Goal: Communication & Community: Answer question/provide support

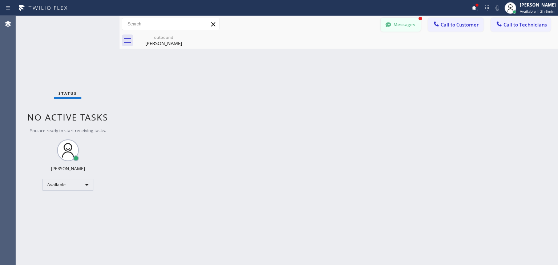
click at [413, 19] on button "Messages" at bounding box center [401, 25] width 40 height 14
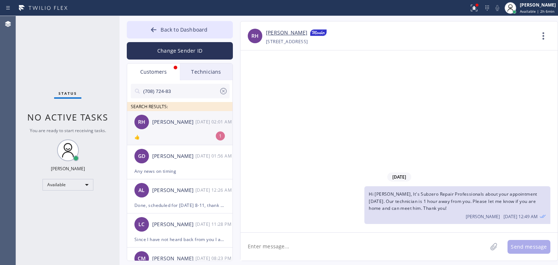
click at [210, 123] on div "[DATE] 02:01 AM" at bounding box center [215, 122] width 38 height 8
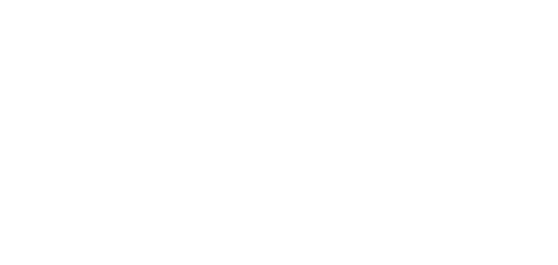
click at [70, 35] on div at bounding box center [279, 132] width 558 height 265
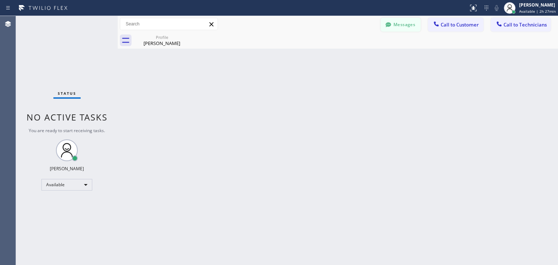
click at [412, 30] on button "Messages" at bounding box center [401, 25] width 40 height 14
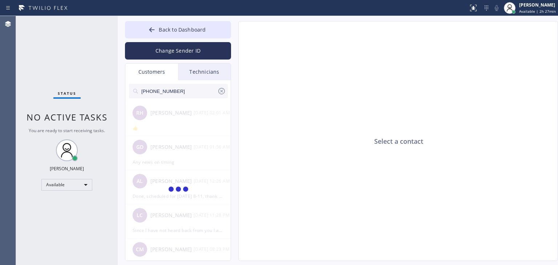
click at [190, 92] on input "[PHONE_NUMBER]" at bounding box center [179, 91] width 77 height 15
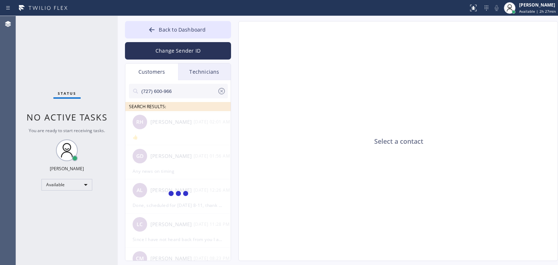
click at [190, 92] on input "(727) 600-966" at bounding box center [179, 91] width 77 height 15
type input "(727) 600-966"
click at [174, 135] on li "AM [PERSON_NAME] --:--" at bounding box center [178, 128] width 106 height 34
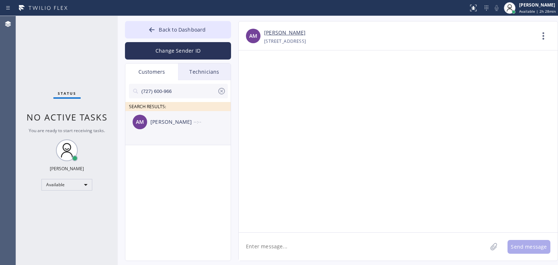
click at [220, 135] on li "AM [PERSON_NAME] --:--" at bounding box center [178, 128] width 106 height 34
click at [285, 245] on textarea at bounding box center [363, 247] width 249 height 28
paste textarea "Good day! This is the appliance repair company you recently contacted. Unfortun…"
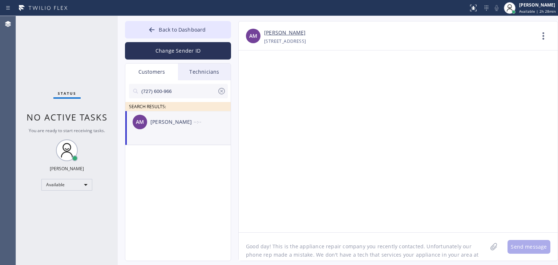
scroll to position [6, 0]
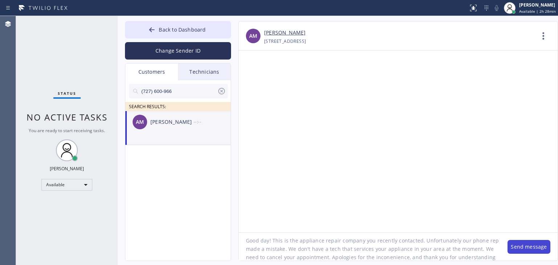
type textarea "Good day! This is the appliance repair company you recently contacted. Unfortun…"
click at [541, 249] on button "Send message" at bounding box center [529, 247] width 43 height 14
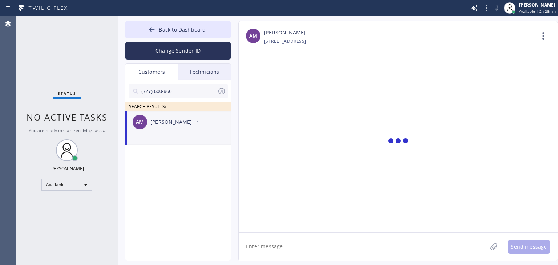
scroll to position [0, 0]
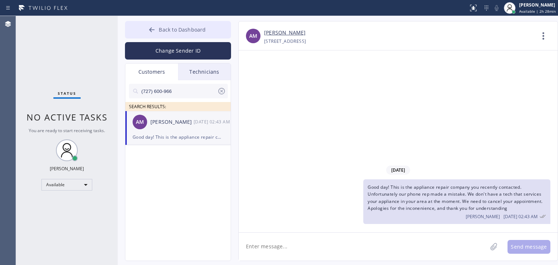
click at [188, 26] on span "Back to Dashboard" at bounding box center [182, 29] width 47 height 7
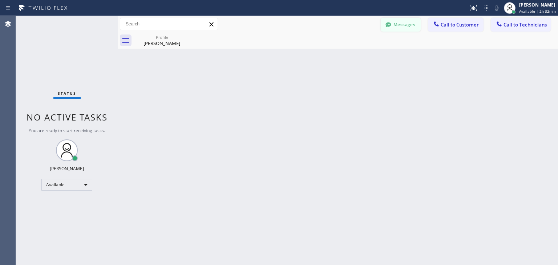
click at [405, 21] on button "Messages" at bounding box center [401, 25] width 40 height 14
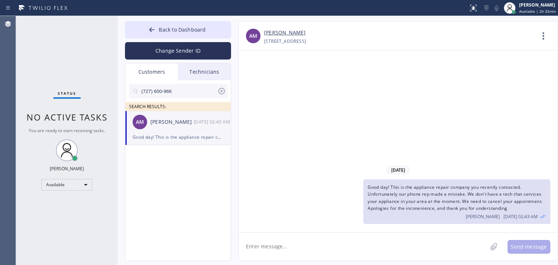
click at [163, 123] on div "[PERSON_NAME]" at bounding box center [171, 122] width 43 height 8
click at [222, 95] on icon at bounding box center [221, 91] width 9 height 9
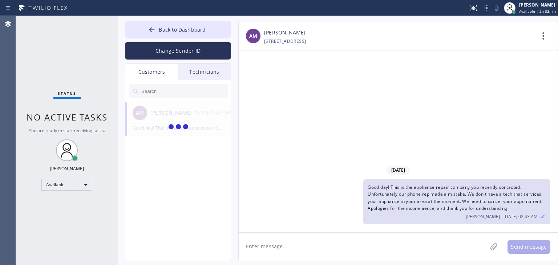
click at [192, 73] on div "Technicians" at bounding box center [204, 72] width 53 height 17
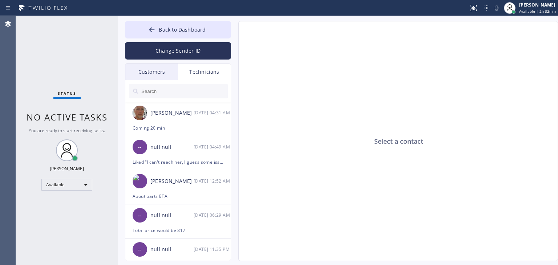
click at [150, 69] on div "Customers" at bounding box center [151, 72] width 53 height 17
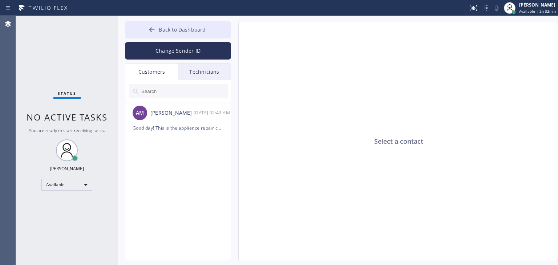
click at [185, 34] on button "Back to Dashboard" at bounding box center [178, 29] width 106 height 17
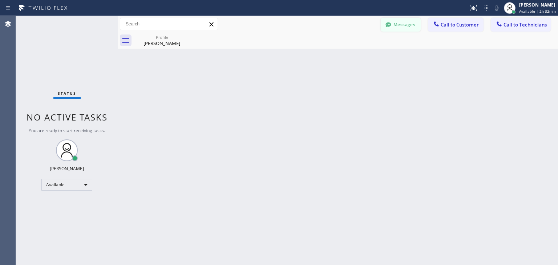
click at [408, 26] on button "Messages" at bounding box center [401, 25] width 40 height 14
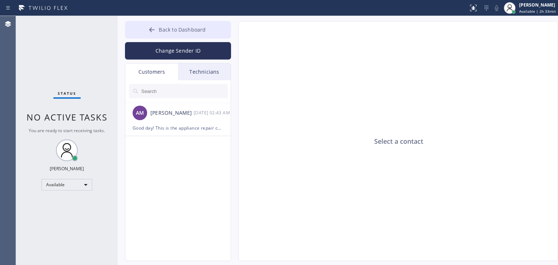
click at [189, 30] on span "Back to Dashboard" at bounding box center [182, 29] width 47 height 7
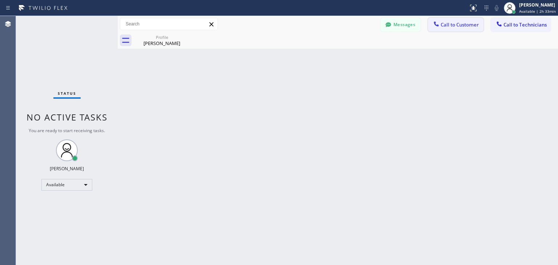
click at [444, 22] on span "Call to Customer" at bounding box center [460, 24] width 38 height 7
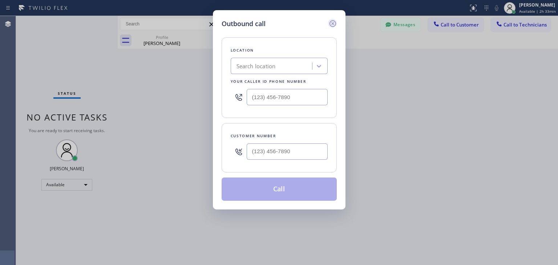
click at [330, 26] on icon at bounding box center [332, 23] width 7 height 7
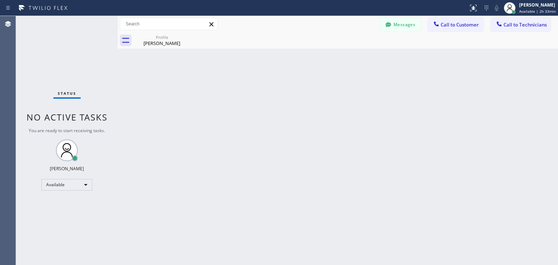
click at [145, 51] on div "Back to Dashboard Change Sender ID Customers Technicians AM [PERSON_NAME] [DATE…" at bounding box center [338, 140] width 440 height 249
drag, startPoint x: 148, startPoint y: 49, endPoint x: 156, endPoint y: 43, distance: 10.1
click at [156, 43] on div "Back to Dashboard Change Sender ID Customers Technicians AM [PERSON_NAME] [DATE…" at bounding box center [338, 140] width 440 height 249
click at [156, 43] on div "[PERSON_NAME]" at bounding box center [161, 43] width 55 height 7
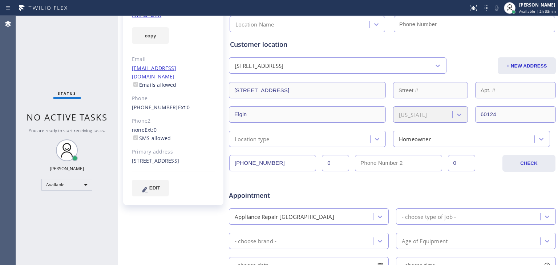
scroll to position [74, 0]
click at [144, 134] on label "SMS allowed" at bounding box center [151, 137] width 39 height 7
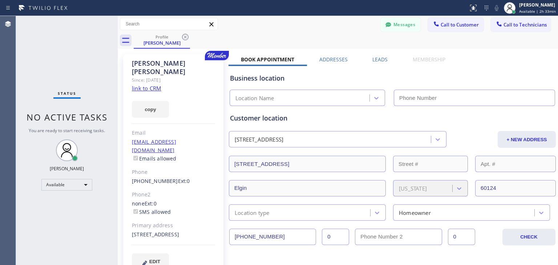
click at [403, 17] on div "Messages Call to Customer Call to Technicians Outbound call Location Search loc…" at bounding box center [338, 24] width 440 height 16
click at [400, 29] on button "Messages" at bounding box center [401, 25] width 40 height 14
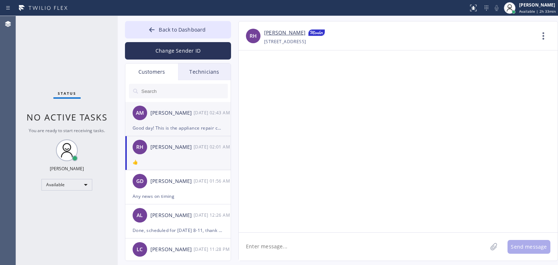
click at [172, 109] on div "[PERSON_NAME]" at bounding box center [171, 113] width 43 height 8
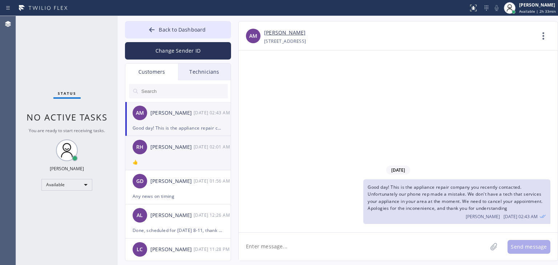
click at [201, 159] on div "👍" at bounding box center [178, 162] width 91 height 8
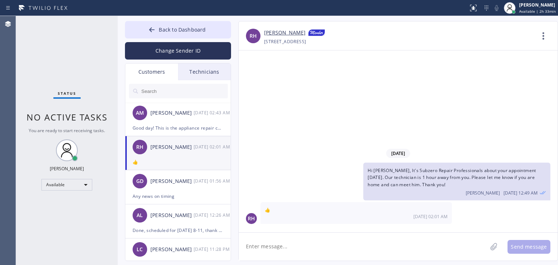
drag, startPoint x: 304, startPoint y: 258, endPoint x: 320, endPoint y: 256, distance: 16.1
click at [320, 256] on textarea at bounding box center [363, 247] width 249 height 28
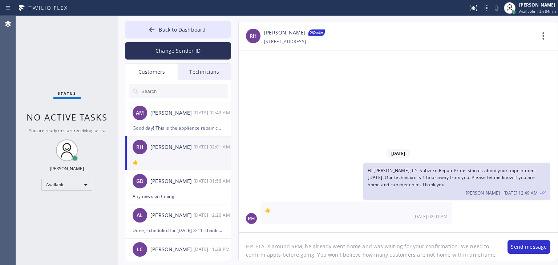
scroll to position [6, 0]
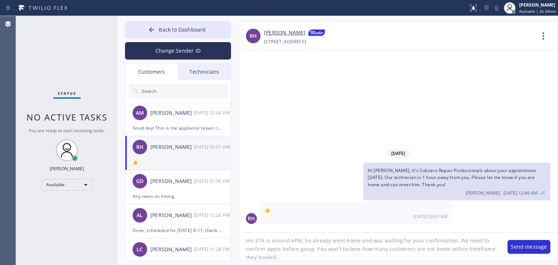
type textarea "His ETA is around 6PM, he already went home and was waiting for your confirmati…"
click at [318, 257] on textarea "His ETA is around 6PM, he already went home and was waiting for your confirmati…" at bounding box center [370, 247] width 262 height 28
click at [491, 250] on textarea "His ETA is around 6PM, he already went home and was waiting for your confirmati…" at bounding box center [370, 247] width 262 height 28
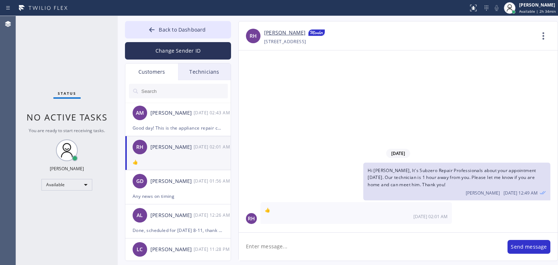
scroll to position [0, 0]
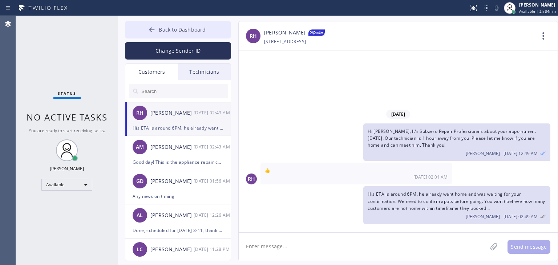
click at [198, 34] on button "Back to Dashboard" at bounding box center [178, 29] width 106 height 17
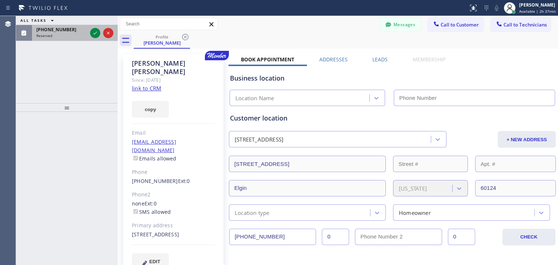
drag, startPoint x: 68, startPoint y: 28, endPoint x: 35, endPoint y: 29, distance: 33.4
click at [35, 29] on div "[PHONE_NUMBER] Reserved" at bounding box center [60, 33] width 57 height 16
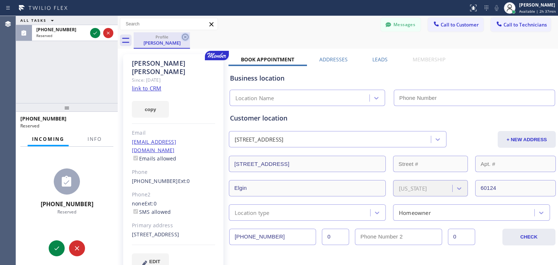
click at [189, 37] on icon at bounding box center [185, 37] width 9 height 9
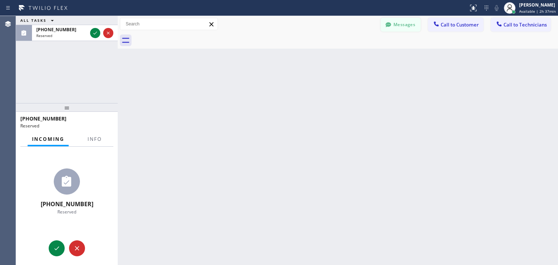
click at [403, 27] on button "Messages" at bounding box center [401, 25] width 40 height 14
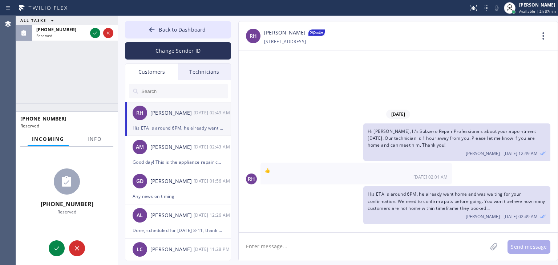
click at [196, 118] on div "RH [PERSON_NAME] [DATE] 02:49 AM" at bounding box center [178, 113] width 106 height 22
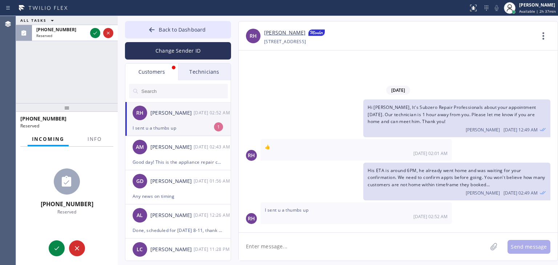
click at [196, 130] on div "I sent u a thumbs up" at bounding box center [178, 128] width 91 height 8
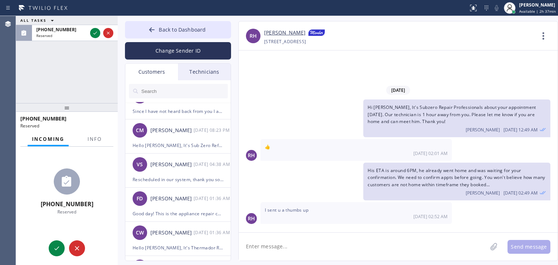
click at [346, 249] on textarea at bounding box center [363, 247] width 249 height 28
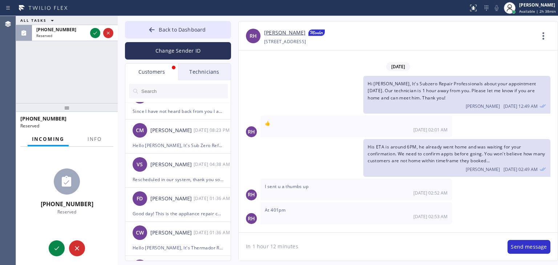
type textarea "In 1 hour 12 minutes"
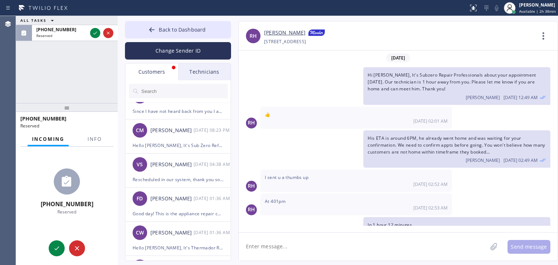
scroll to position [14, 0]
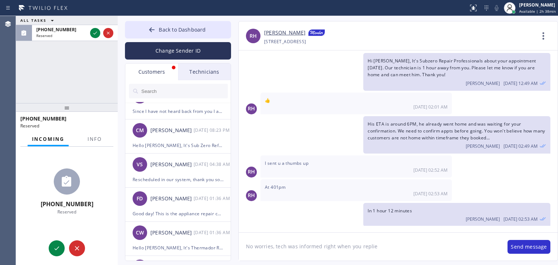
type textarea "No worries, tech was informed right when you replied"
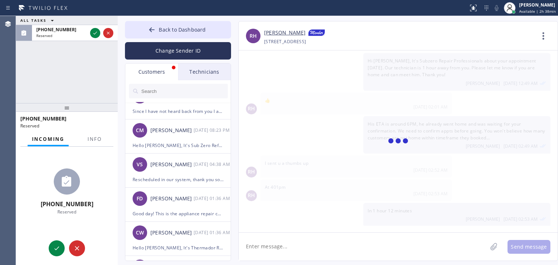
scroll to position [39, 0]
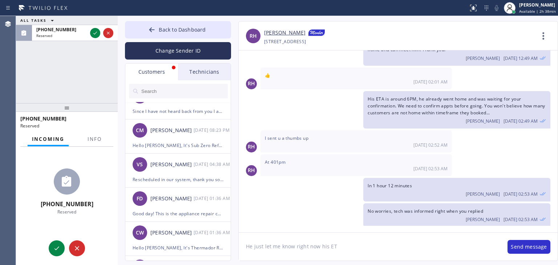
type textarea "He just let me know right now his ETA"
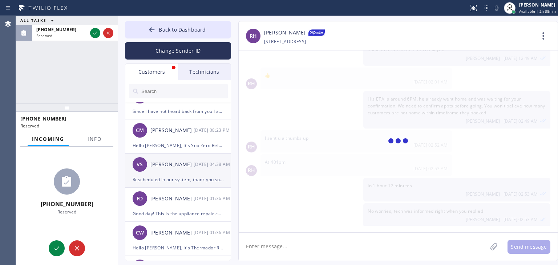
scroll to position [0, 0]
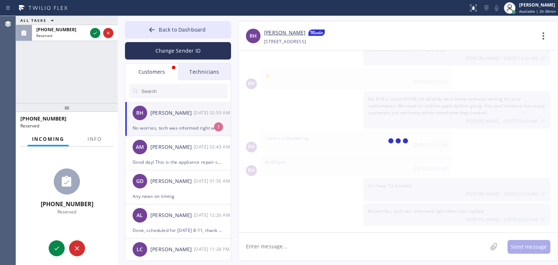
click at [195, 120] on div "RH [PERSON_NAME] [DATE] 02:53 AM" at bounding box center [178, 113] width 106 height 22
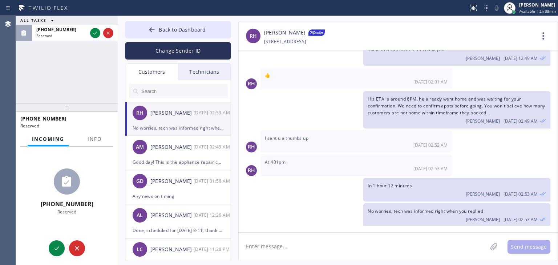
click at [187, 121] on div "RH [PERSON_NAME] [DATE] 02:53 AM" at bounding box center [178, 113] width 106 height 22
click at [80, 247] on icon at bounding box center [77, 248] width 9 height 9
click at [173, 24] on button "Back to Dashboard" at bounding box center [178, 29] width 106 height 17
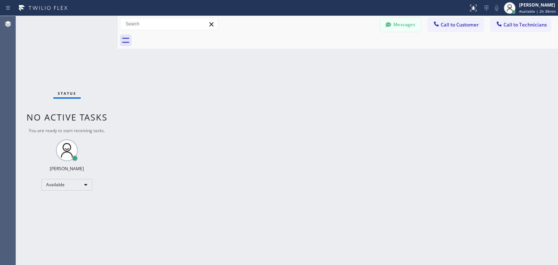
click at [398, 21] on button "Messages" at bounding box center [401, 25] width 40 height 14
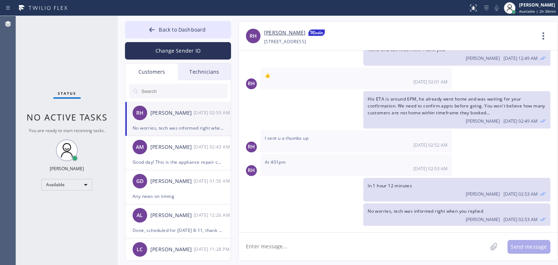
click at [197, 133] on li "RH [PERSON_NAME] [DATE] 02:53 AM No worries, tech was informed right when you r…" at bounding box center [178, 119] width 106 height 34
click at [320, 246] on textarea at bounding box center [363, 247] width 249 height 28
type textarea "He just let me know his ETA"
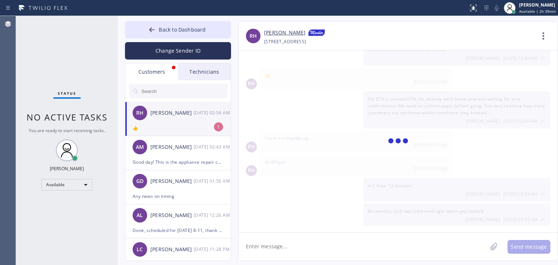
scroll to position [63, 0]
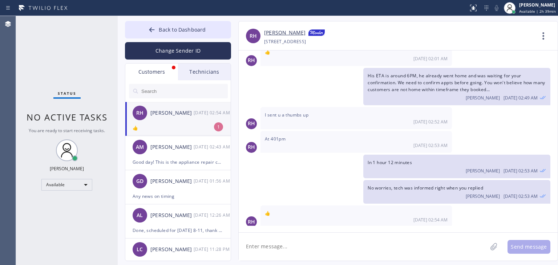
click at [203, 129] on div "👍" at bounding box center [178, 128] width 91 height 8
click at [296, 217] on div "[DATE] 02:54 AM" at bounding box center [356, 220] width 183 height 6
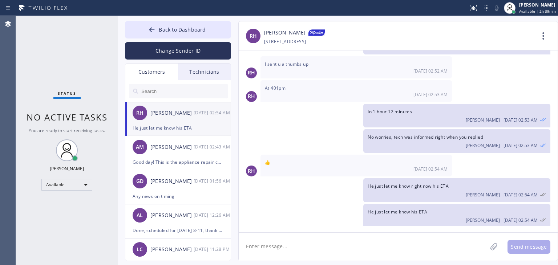
click at [378, 236] on textarea at bounding box center [363, 247] width 249 height 28
type textarea "S"
click at [188, 22] on button "Back to Dashboard" at bounding box center [178, 29] width 106 height 17
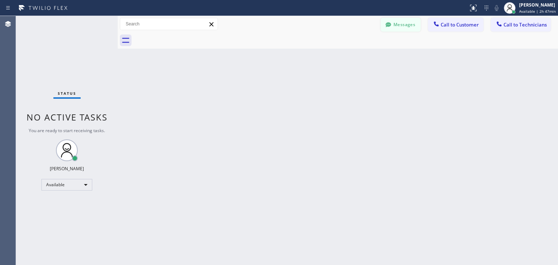
click at [419, 21] on button "Messages" at bounding box center [401, 25] width 40 height 14
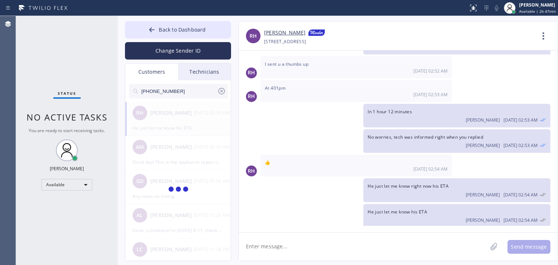
click at [169, 96] on input "[PHONE_NUMBER]" at bounding box center [179, 91] width 77 height 15
click at [179, 93] on input "[PHONE_NUMBER]" at bounding box center [179, 91] width 77 height 15
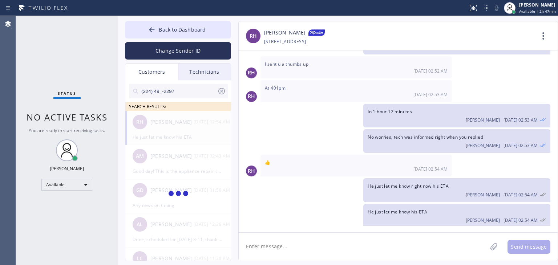
type textarea "S"
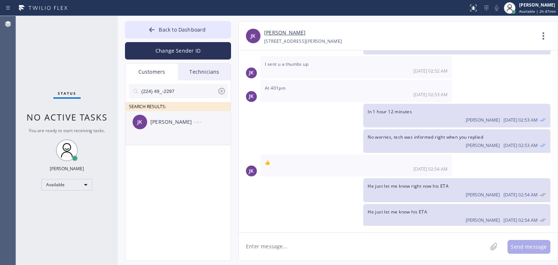
click at [177, 122] on div "[PERSON_NAME]" at bounding box center [171, 122] width 43 height 8
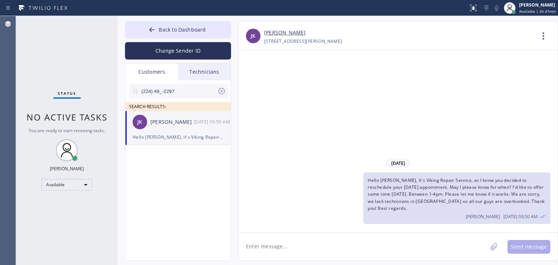
scroll to position [0, 0]
click at [271, 249] on textarea at bounding box center [363, 247] width 249 height 28
click at [323, 256] on textarea "Hello [PERSON_NAME]," at bounding box center [370, 247] width 262 height 28
paste textarea "[PERSON_NAME][EMAIL_ADDRESS][DOMAIN_NAME]"
click at [339, 250] on textarea "Hello [PERSON_NAME], please check your email()[PERSON_NAME][EMAIL_ADDRESS][DOMA…" at bounding box center [370, 247] width 262 height 28
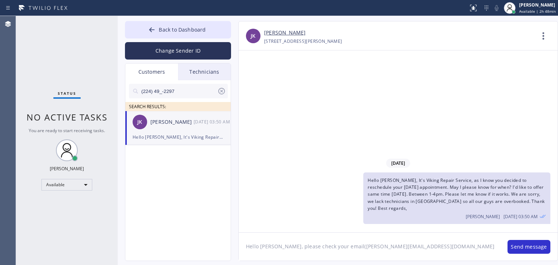
click at [391, 245] on textarea "Hello [PERSON_NAME], please check your email([PERSON_NAME][EMAIL_ADDRESS][DOMAI…" at bounding box center [370, 247] width 262 height 28
click at [398, 245] on textarea "Hello [PERSON_NAME], please check your email([PERSON_NAME][EMAIL_ADDRESS][DOMAI…" at bounding box center [370, 247] width 262 height 28
paste textarea "[URL][DOMAIN_NAME]"
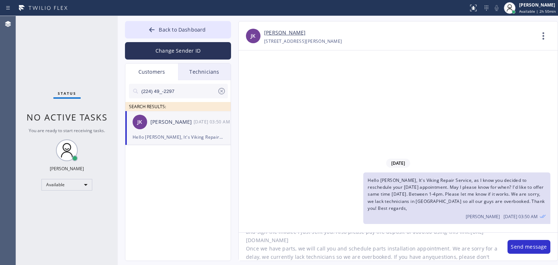
scroll to position [31, 0]
type textarea "Hello [PERSON_NAME], please check your email([PERSON_NAME][EMAIL_ADDRESS][DOMAI…"
click at [202, 32] on span "Back to Dashboard" at bounding box center [182, 29] width 47 height 7
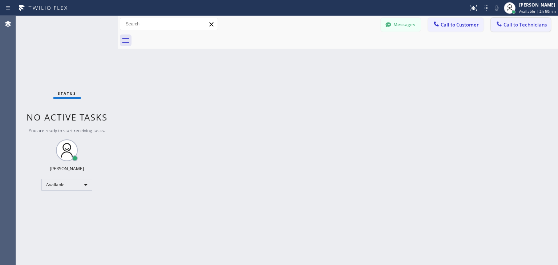
click at [498, 29] on div at bounding box center [499, 24] width 9 height 9
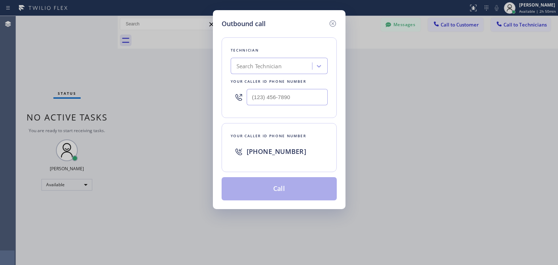
click at [469, 29] on div "Outbound call Technician Search Technician Your caller id phone number Your cal…" at bounding box center [279, 132] width 558 height 265
drag, startPoint x: 469, startPoint y: 29, endPoint x: 340, endPoint y: 23, distance: 128.8
click at [340, 23] on div "Outbound call Technician Search Technician Your caller id phone number Your cal…" at bounding box center [279, 132] width 558 height 265
click at [331, 23] on icon at bounding box center [333, 23] width 9 height 9
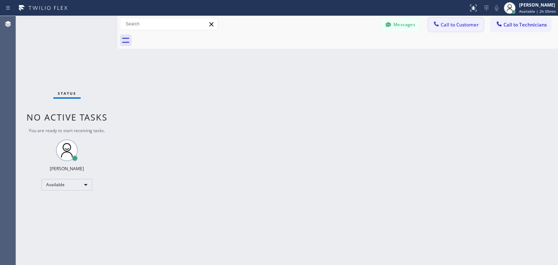
click at [454, 25] on span "Call to Customer" at bounding box center [460, 24] width 38 height 7
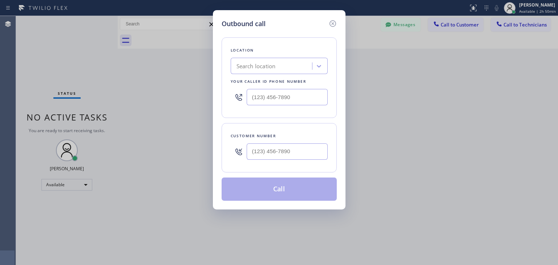
click at [292, 74] on div "Location Search location Your caller id phone number" at bounding box center [279, 77] width 115 height 81
click at [299, 68] on div "Search location" at bounding box center [272, 66] width 79 height 13
paste input "Viking Repair Service"
type input "Viking Repair Service"
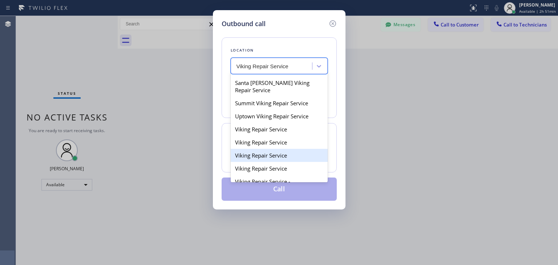
scroll to position [92, 0]
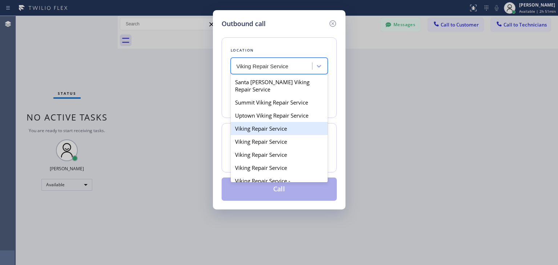
click at [301, 135] on div "Viking Repair Service" at bounding box center [279, 128] width 97 height 13
type input "[PHONE_NUMBER]"
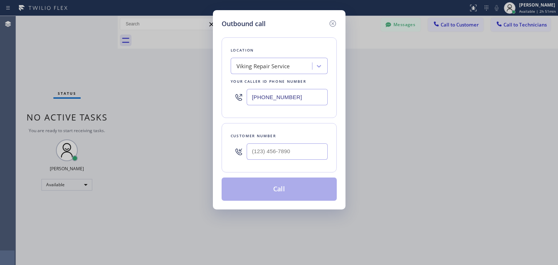
click at [313, 102] on input "[PHONE_NUMBER]" at bounding box center [287, 97] width 81 height 16
click at [332, 22] on icon at bounding box center [333, 23] width 9 height 9
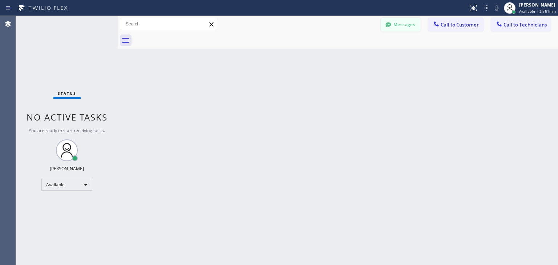
click at [387, 25] on icon at bounding box center [388, 24] width 5 height 5
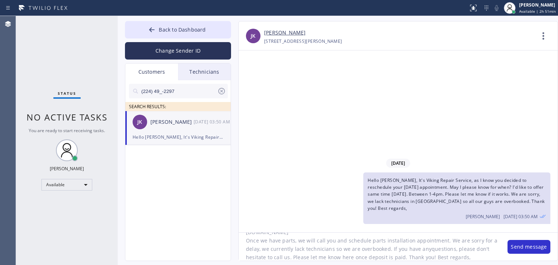
click at [473, 258] on textarea "Hello [PERSON_NAME], please check your email([PERSON_NAME][EMAIL_ADDRESS][DOMAI…" at bounding box center [370, 247] width 262 height 28
paste textarea "[PHONE_NUMBER]"
type textarea "Hello [PERSON_NAME], please check your email([PERSON_NAME][EMAIL_ADDRESS][DOMAI…"
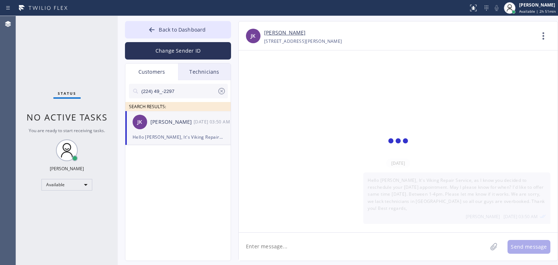
scroll to position [0, 0]
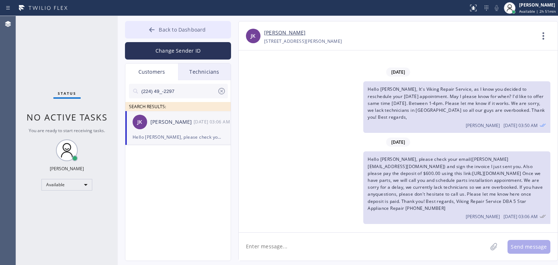
click at [192, 31] on span "Back to Dashboard" at bounding box center [182, 29] width 47 height 7
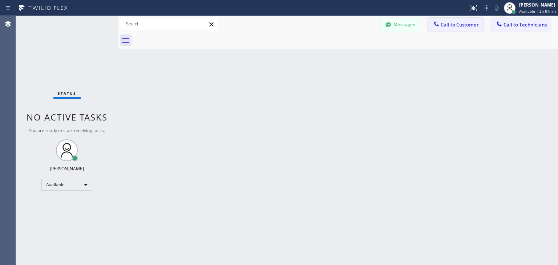
click at [455, 20] on button "Call to Customer" at bounding box center [456, 25] width 56 height 14
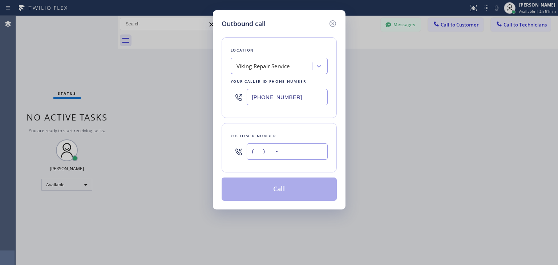
paste input "626) 340-8897"
click at [289, 156] on input "[PHONE_NUMBER]" at bounding box center [287, 152] width 81 height 16
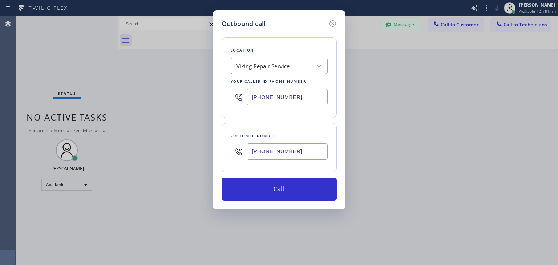
type input "[PHONE_NUMBER]"
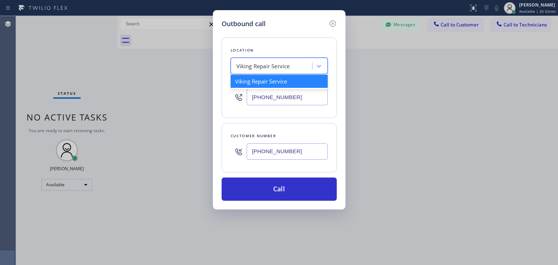
paste input "Sub Zero Appliance Repair"
type input "Sub Zero Appliance Repair"
click at [304, 68] on div "Viking Repair Service Sub Zero Appliance Repair" at bounding box center [279, 66] width 97 height 16
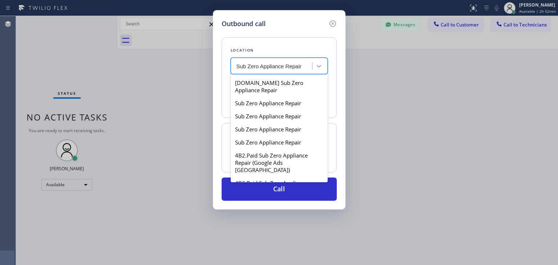
scroll to position [227, 0]
click at [288, 104] on div "Sub Zero Appliance Repair" at bounding box center [279, 103] width 97 height 13
type input "[PHONE_NUMBER]"
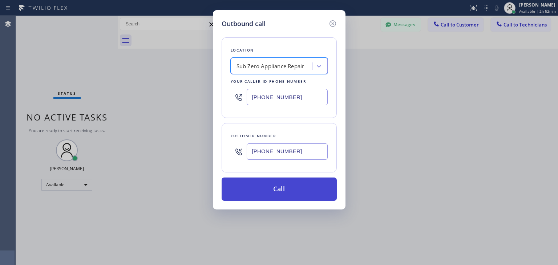
click at [290, 183] on button "Call" at bounding box center [279, 189] width 115 height 23
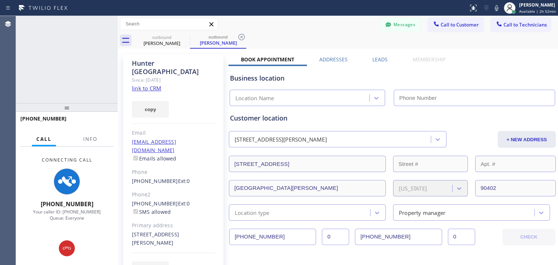
type input "[PHONE_NUMBER]"
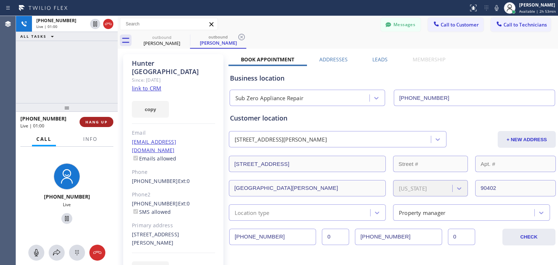
click at [90, 122] on span "HANG UP" at bounding box center [96, 122] width 22 height 5
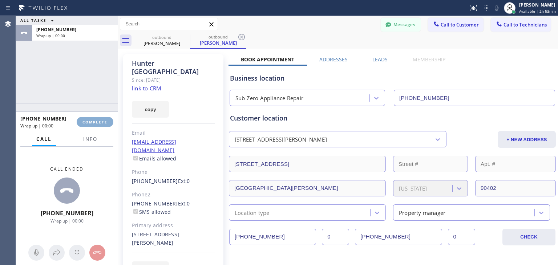
click at [90, 122] on span "COMPLETE" at bounding box center [94, 122] width 25 height 5
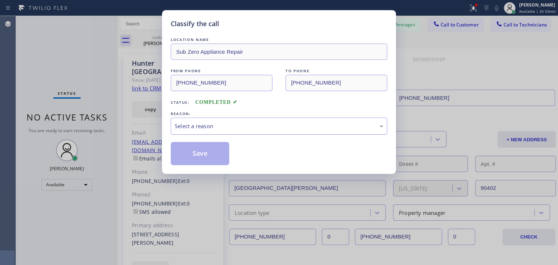
click at [281, 130] on div "Select a reason" at bounding box center [279, 126] width 209 height 8
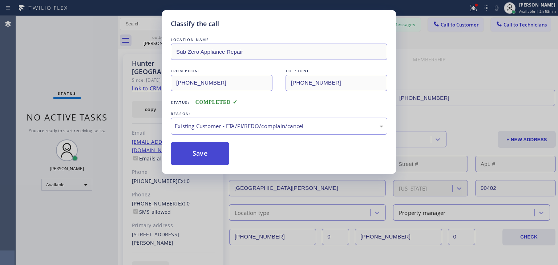
drag, startPoint x: 281, startPoint y: 168, endPoint x: 201, endPoint y: 156, distance: 80.8
click at [201, 156] on button "Save" at bounding box center [200, 153] width 59 height 23
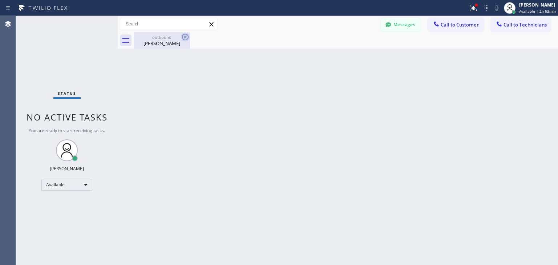
click at [183, 40] on icon at bounding box center [185, 37] width 9 height 9
click at [394, 23] on button "Messages" at bounding box center [401, 25] width 40 height 14
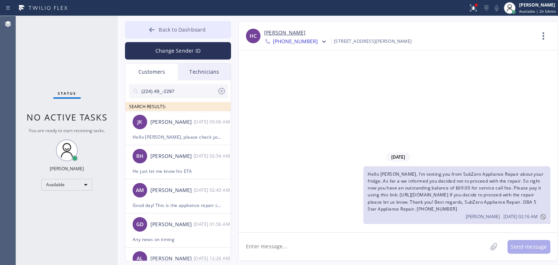
click at [164, 28] on span "Back to Dashboard" at bounding box center [182, 29] width 47 height 7
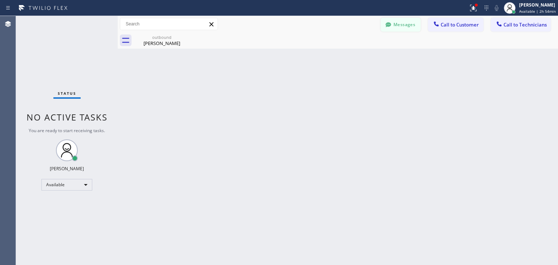
click at [414, 21] on button "Messages" at bounding box center [401, 25] width 40 height 14
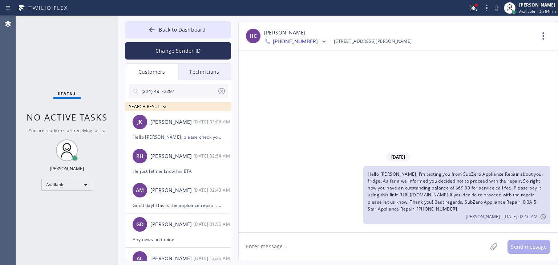
drag, startPoint x: 531, startPoint y: 211, endPoint x: 367, endPoint y: 176, distance: 167.7
click at [367, 176] on div "Hello [PERSON_NAME], I'm texting you from SubZero Appliance Repair about your f…" at bounding box center [456, 195] width 187 height 58
click at [321, 41] on icon at bounding box center [324, 41] width 7 height 7
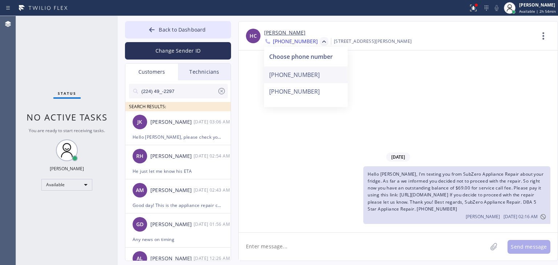
click at [303, 78] on div "[PHONE_NUMBER]" at bounding box center [306, 75] width 84 height 17
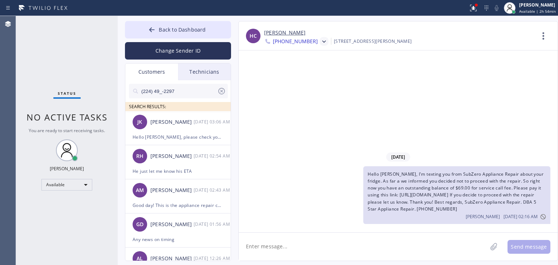
click at [161, 20] on div "Back to Dashboard Change Sender ID Customers Technicians (224) 49_-2297 SEARCH …" at bounding box center [338, 140] width 440 height 249
drag, startPoint x: 161, startPoint y: 20, endPoint x: 163, endPoint y: 25, distance: 5.1
click at [163, 25] on div "Back to Dashboard Change Sender ID Customers Technicians (224) 49_-2297 SEARCH …" at bounding box center [338, 140] width 440 height 249
click at [163, 25] on button "Back to Dashboard" at bounding box center [178, 29] width 106 height 17
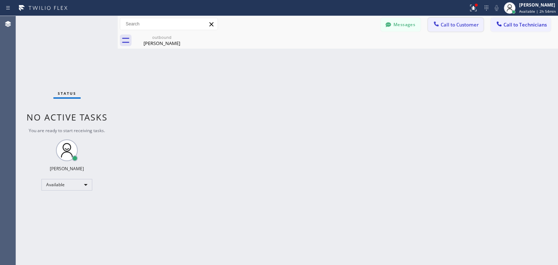
click at [461, 24] on span "Call to Customer" at bounding box center [460, 24] width 38 height 7
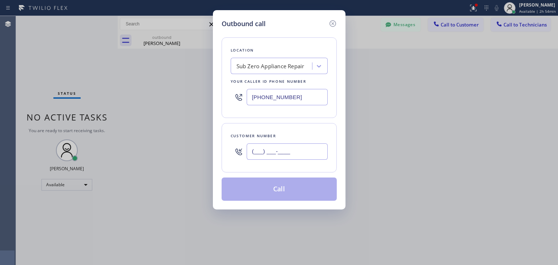
click at [293, 156] on input "(___) ___-____" at bounding box center [287, 152] width 81 height 16
paste input "310) 701-8593"
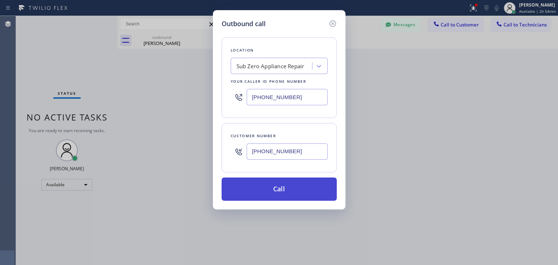
type input "[PHONE_NUMBER]"
click at [295, 178] on button "Call" at bounding box center [279, 189] width 115 height 23
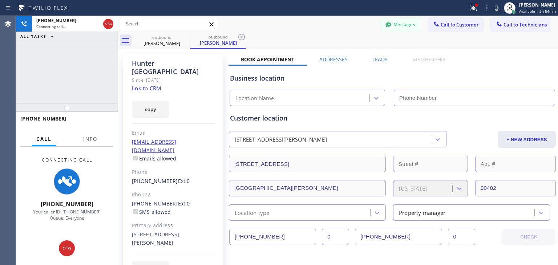
type input "[PHONE_NUMBER]"
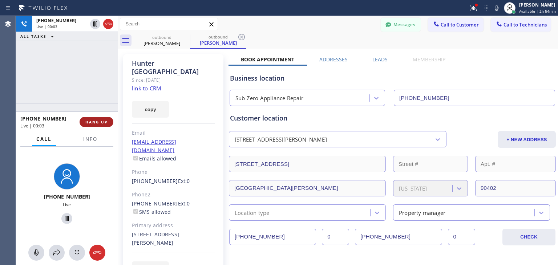
click at [100, 122] on span "HANG UP" at bounding box center [96, 122] width 22 height 5
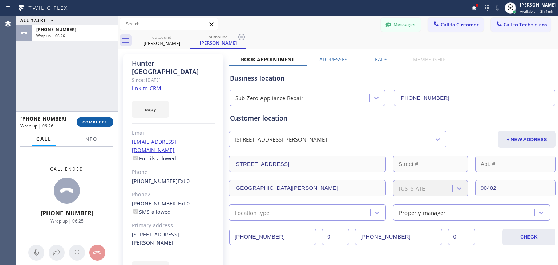
click at [93, 118] on button "COMPLETE" at bounding box center [95, 122] width 37 height 10
click at [180, 41] on div "ALL TASKS ALL TASKS ACTIVE TASKS TASKS IN WRAP UP [PHONE_NUMBER] Wrap up | 06:2…" at bounding box center [287, 140] width 542 height 249
click at [185, 37] on icon at bounding box center [185, 37] width 7 height 7
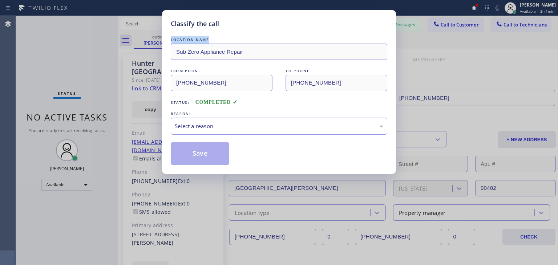
click at [185, 37] on div "LOCATION NAME" at bounding box center [279, 40] width 217 height 8
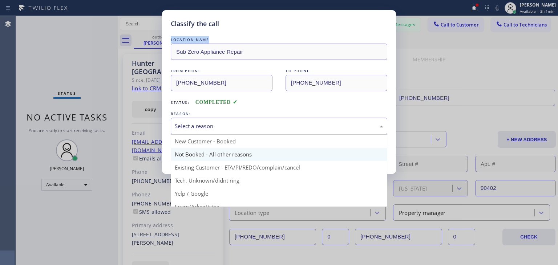
drag, startPoint x: 288, startPoint y: 127, endPoint x: 281, endPoint y: 159, distance: 32.9
click at [281, 135] on div "Select a reason New Customer - Booked Not Booked - All other reasons Existing C…" at bounding box center [279, 126] width 217 height 17
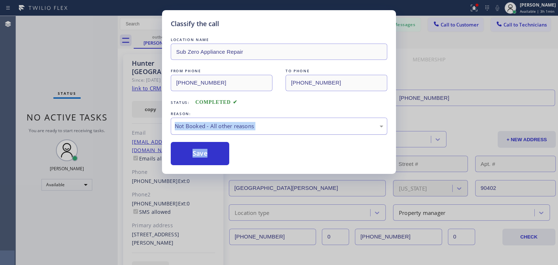
drag, startPoint x: 281, startPoint y: 159, endPoint x: 301, endPoint y: 129, distance: 36.4
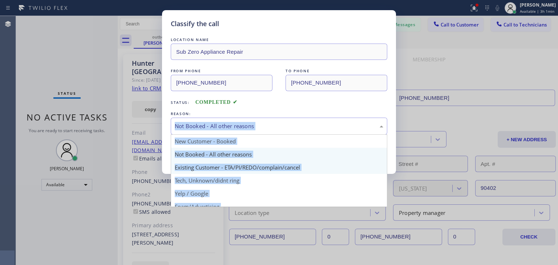
drag, startPoint x: 301, startPoint y: 129, endPoint x: 286, endPoint y: 169, distance: 42.7
click at [286, 135] on div "Not Booked - All other reasons New Customer - Booked Not Booked - All other rea…" at bounding box center [279, 126] width 217 height 17
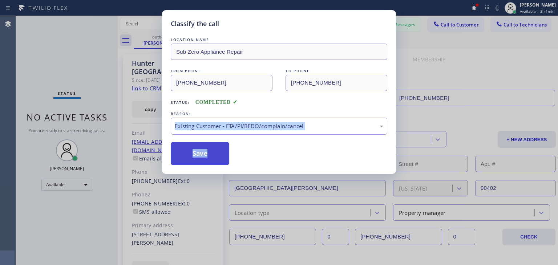
click at [227, 163] on button "Save" at bounding box center [200, 153] width 59 height 23
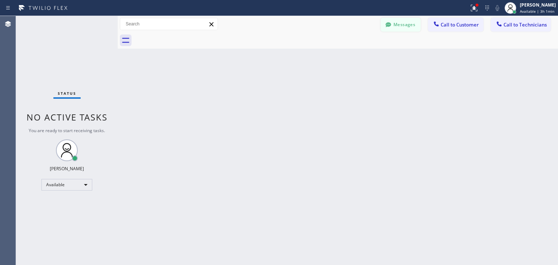
click at [409, 23] on button "Messages" at bounding box center [401, 25] width 40 height 14
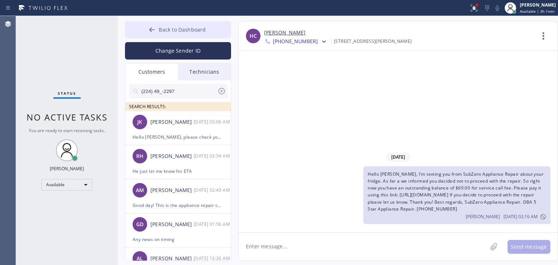
click at [193, 31] on span "Back to Dashboard" at bounding box center [182, 29] width 47 height 7
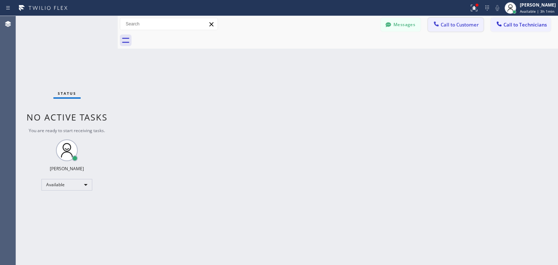
click at [457, 21] on button "Call to Customer" at bounding box center [456, 25] width 56 height 14
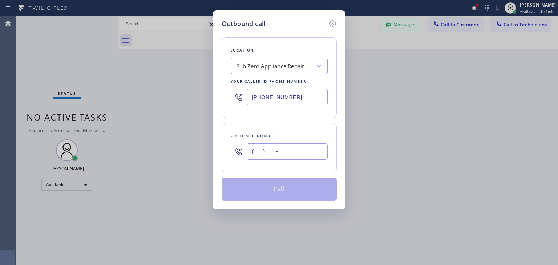
click at [310, 147] on input "(___) ___-____" at bounding box center [287, 152] width 81 height 16
paste input "310) 701-8593"
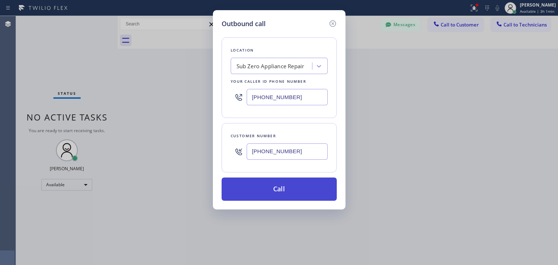
type input "[PHONE_NUMBER]"
click at [299, 181] on button "Call" at bounding box center [279, 189] width 115 height 23
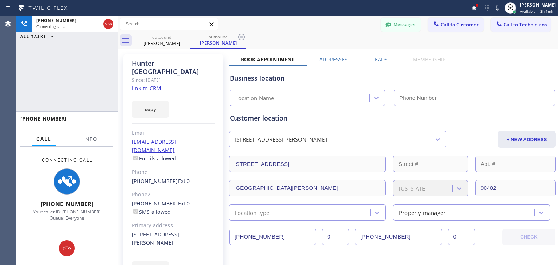
type input "[PHONE_NUMBER]"
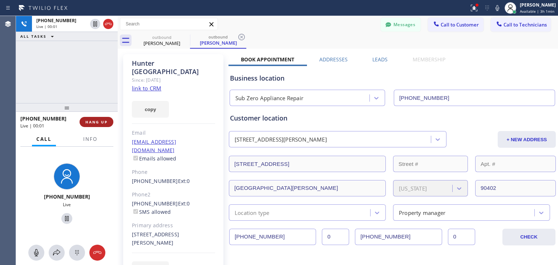
click at [84, 118] on button "HANG UP" at bounding box center [97, 122] width 34 height 10
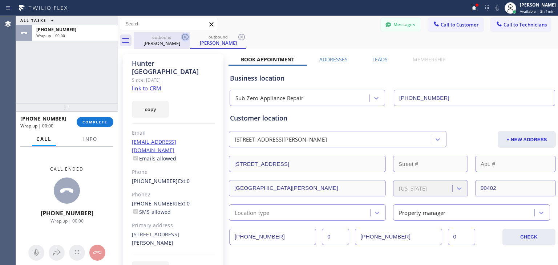
drag, startPoint x: 84, startPoint y: 118, endPoint x: 184, endPoint y: 38, distance: 128.6
click at [184, 38] on div "ALL TASKS ALL TASKS ACTIVE TASKS TASKS IN WRAP UP [PHONE_NUMBER] Wrap up | 00:0…" at bounding box center [287, 140] width 542 height 249
click at [184, 38] on icon at bounding box center [185, 37] width 7 height 7
click at [190, 38] on div "outbound [PERSON_NAME]" at bounding box center [218, 40] width 56 height 16
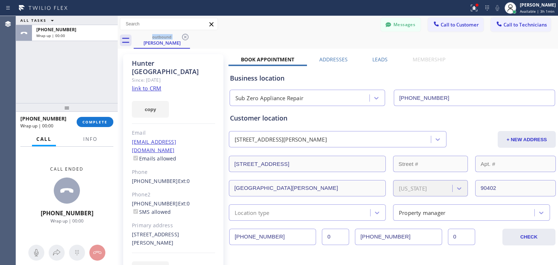
click at [184, 38] on icon at bounding box center [185, 37] width 7 height 7
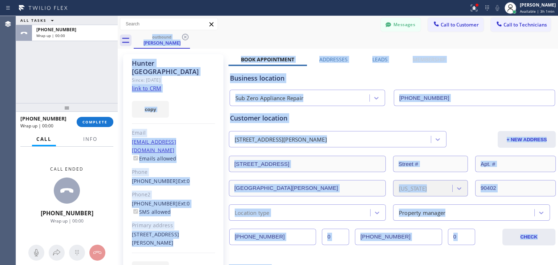
click at [184, 38] on div "outbound [PERSON_NAME]" at bounding box center [346, 40] width 424 height 16
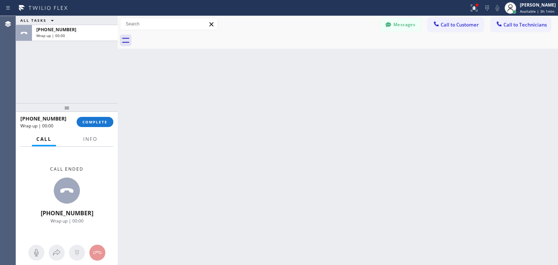
click at [184, 38] on div at bounding box center [346, 40] width 424 height 16
click at [412, 24] on button "Messages" at bounding box center [401, 25] width 40 height 14
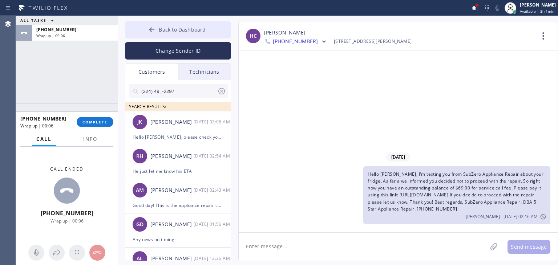
click at [216, 35] on button "Back to Dashboard" at bounding box center [178, 29] width 106 height 17
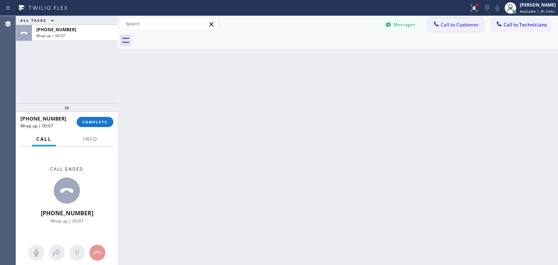
click at [457, 25] on span "Call to Customer" at bounding box center [460, 24] width 38 height 7
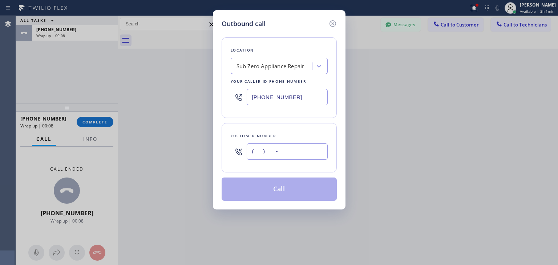
paste input "310) 701-8593"
click at [298, 158] on input "[PHONE_NUMBER]" at bounding box center [287, 152] width 81 height 16
type input "[PHONE_NUMBER]"
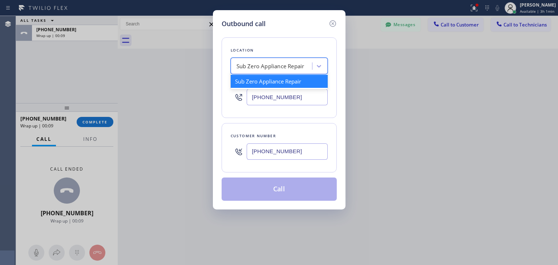
click at [310, 70] on div "Sub Zero Appliance Repair" at bounding box center [272, 66] width 79 height 13
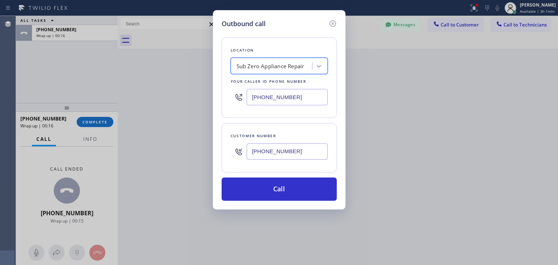
paste input "Sub Zero Appliance Repair [PERSON_NAME]"
type input "Sub Zero Appliance Repair"
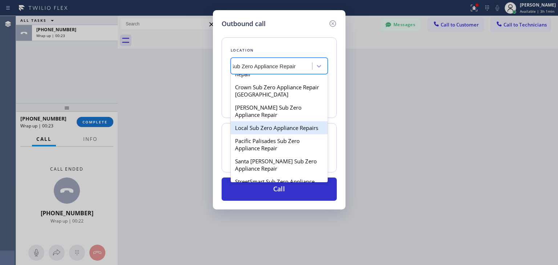
scroll to position [100, 0]
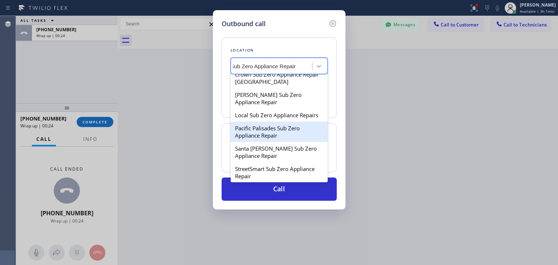
click at [282, 125] on div "Pacific Palisades Sub Zero Appliance Repair" at bounding box center [279, 132] width 97 height 20
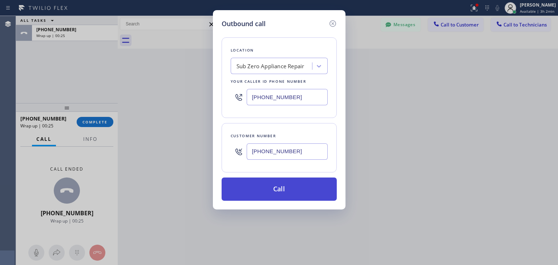
click at [287, 189] on button "Call" at bounding box center [279, 189] width 115 height 23
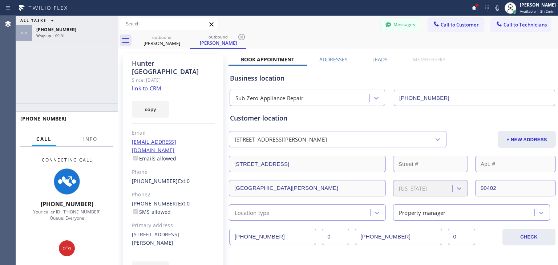
type input "[PHONE_NUMBER]"
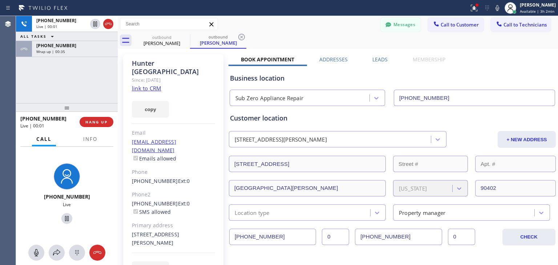
click at [79, 119] on div "[PHONE_NUMBER] Live | 00:01" at bounding box center [49, 122] width 59 height 19
click at [79, 119] on div "[PHONE_NUMBER] Live | 00:02" at bounding box center [49, 122] width 59 height 19
drag, startPoint x: 79, startPoint y: 119, endPoint x: 85, endPoint y: 118, distance: 5.9
click at [85, 118] on div "[PHONE_NUMBER] Live | 00:02 HANG UP" at bounding box center [66, 122] width 93 height 19
click at [85, 118] on button "HANG UP" at bounding box center [97, 122] width 34 height 10
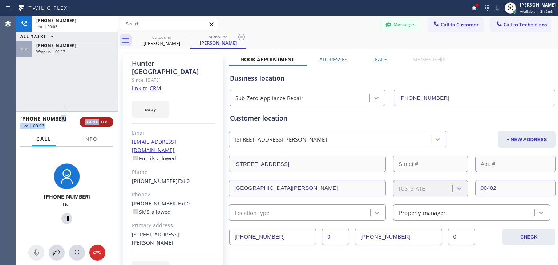
click at [85, 118] on button "HANG UP" at bounding box center [97, 122] width 34 height 10
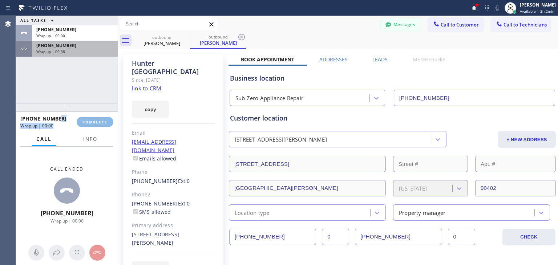
click at [66, 41] on div "[PHONE_NUMBER] Wrap up | 00:38" at bounding box center [73, 49] width 83 height 16
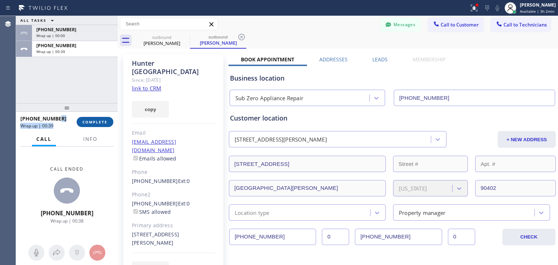
click at [100, 121] on span "COMPLETE" at bounding box center [94, 122] width 25 height 5
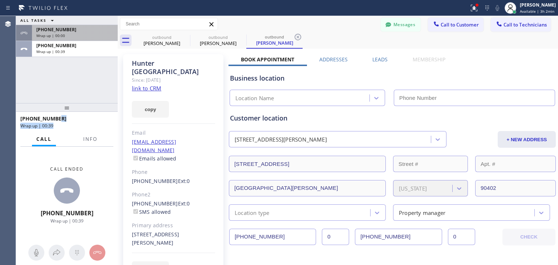
click at [86, 34] on div "Classify the call LOCATION NAME Sub Zero Appliance Repair FROM PHONE [PHONE_NUM…" at bounding box center [287, 140] width 542 height 249
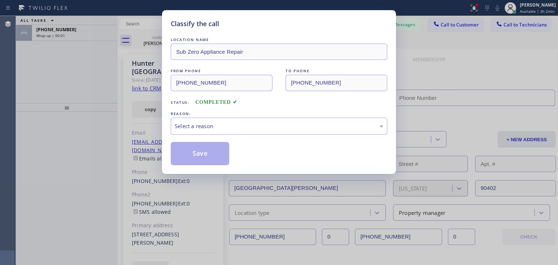
type input "[PHONE_NUMBER]"
click at [246, 107] on div "LOCATION NAME Sub Zero Appliance Repair FROM PHONE [PHONE_NUMBER] TO PHONE [PHO…" at bounding box center [279, 100] width 217 height 129
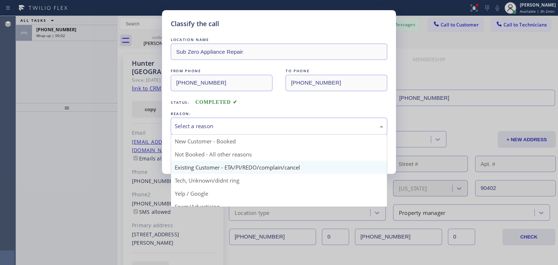
drag, startPoint x: 247, startPoint y: 130, endPoint x: 251, endPoint y: 166, distance: 35.9
click at [251, 135] on div "Select a reason New Customer - Booked Not Booked - All other reasons Existing C…" at bounding box center [279, 126] width 217 height 17
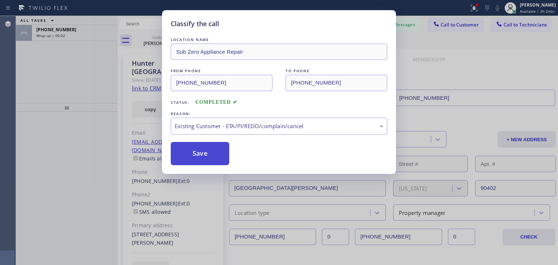
drag, startPoint x: 251, startPoint y: 166, endPoint x: 192, endPoint y: 149, distance: 62.3
click at [192, 149] on button "Save" at bounding box center [200, 153] width 59 height 23
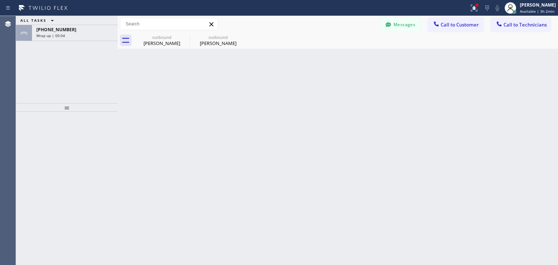
click at [63, 31] on span "[PHONE_NUMBER]" at bounding box center [56, 30] width 40 height 6
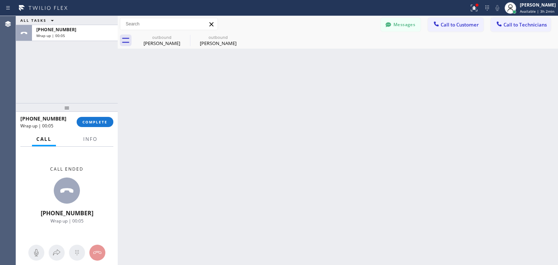
click at [102, 117] on div "[PHONE_NUMBER] Wrap up | 00:05 COMPLETE" at bounding box center [66, 122] width 93 height 19
click at [102, 117] on button "COMPLETE" at bounding box center [95, 122] width 37 height 10
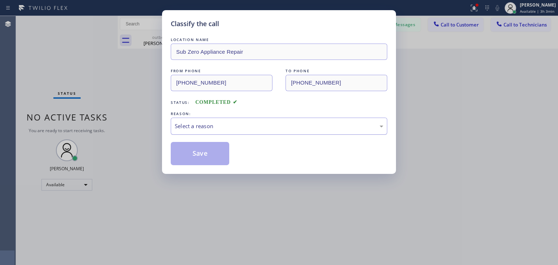
click at [326, 130] on div "Select a reason" at bounding box center [279, 126] width 209 height 8
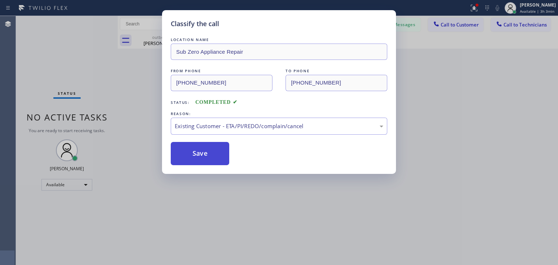
drag, startPoint x: 287, startPoint y: 169, endPoint x: 202, endPoint y: 153, distance: 86.8
click at [202, 153] on button "Save" at bounding box center [200, 153] width 59 height 23
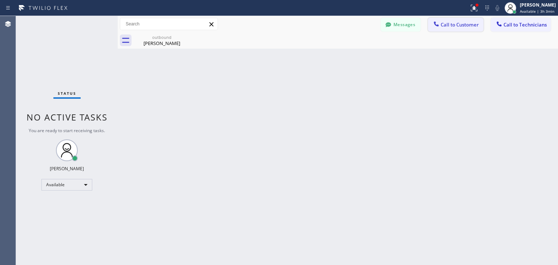
click at [438, 27] on icon at bounding box center [436, 23] width 7 height 7
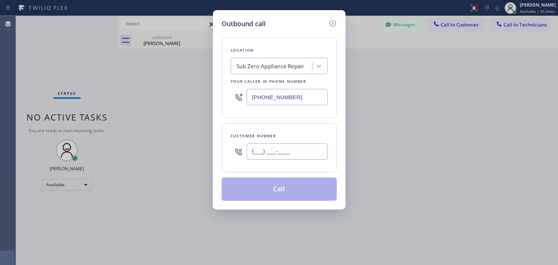
paste input "626) 340-8897"
click at [290, 154] on input "(___) ___-____" at bounding box center [287, 152] width 81 height 16
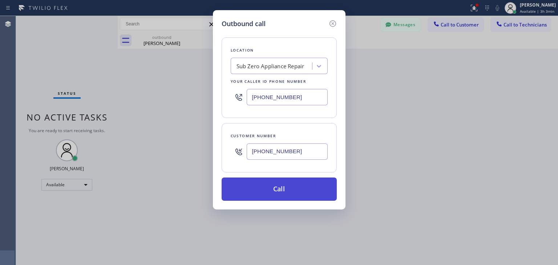
type input "[PHONE_NUMBER]"
click at [291, 192] on button "Call" at bounding box center [279, 189] width 115 height 23
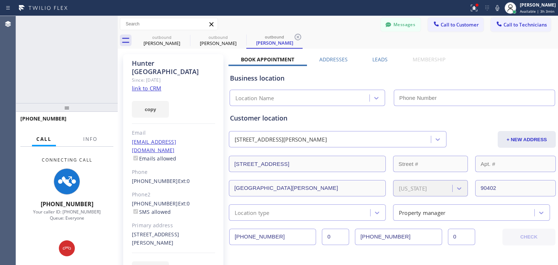
type input "[PHONE_NUMBER]"
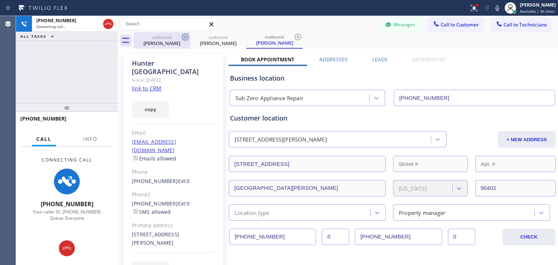
click at [187, 34] on icon at bounding box center [185, 37] width 9 height 9
click at [0, 0] on icon at bounding box center [0, 0] width 0 height 0
click at [294, 34] on icon at bounding box center [298, 37] width 9 height 9
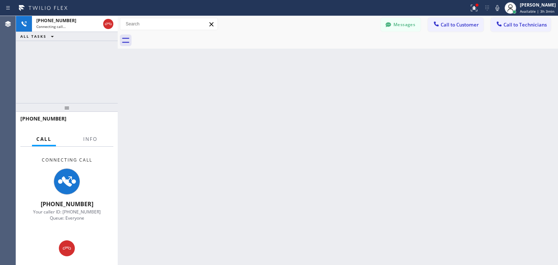
click at [187, 34] on div at bounding box center [346, 40] width 424 height 16
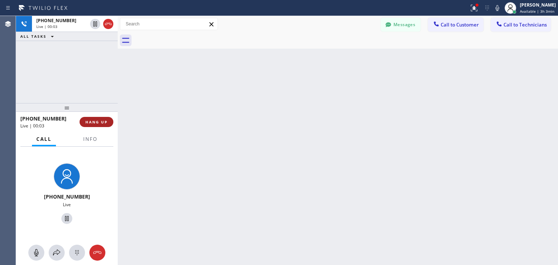
click at [93, 121] on span "HANG UP" at bounding box center [96, 122] width 22 height 5
